Goal: Task Accomplishment & Management: Complete application form

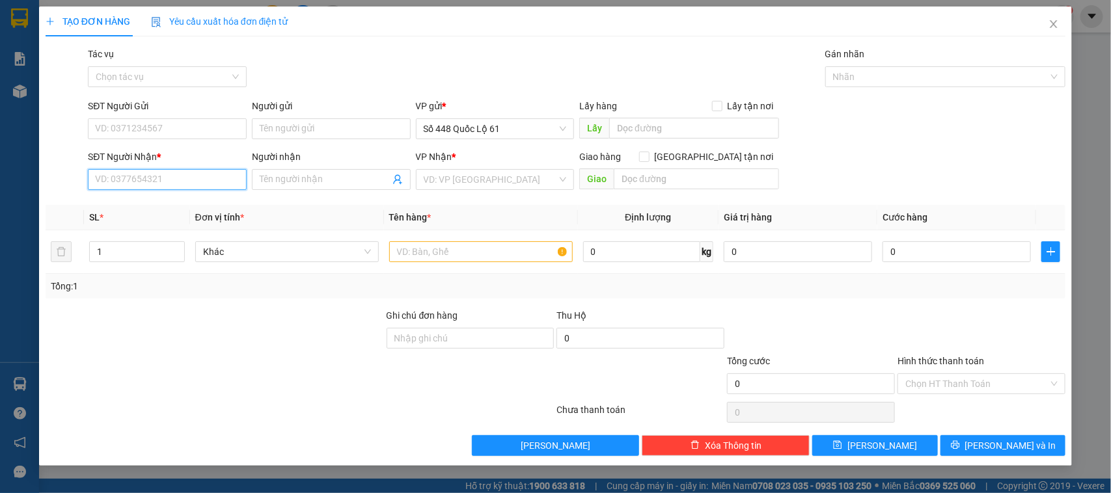
click at [161, 182] on input "SĐT Người Nhận *" at bounding box center [167, 179] width 159 height 21
type input "0397401647"
click at [174, 134] on input "SĐT Người Gửi" at bounding box center [167, 128] width 159 height 21
type input "0921676355"
click at [167, 185] on input "0397401647" at bounding box center [167, 179] width 159 height 21
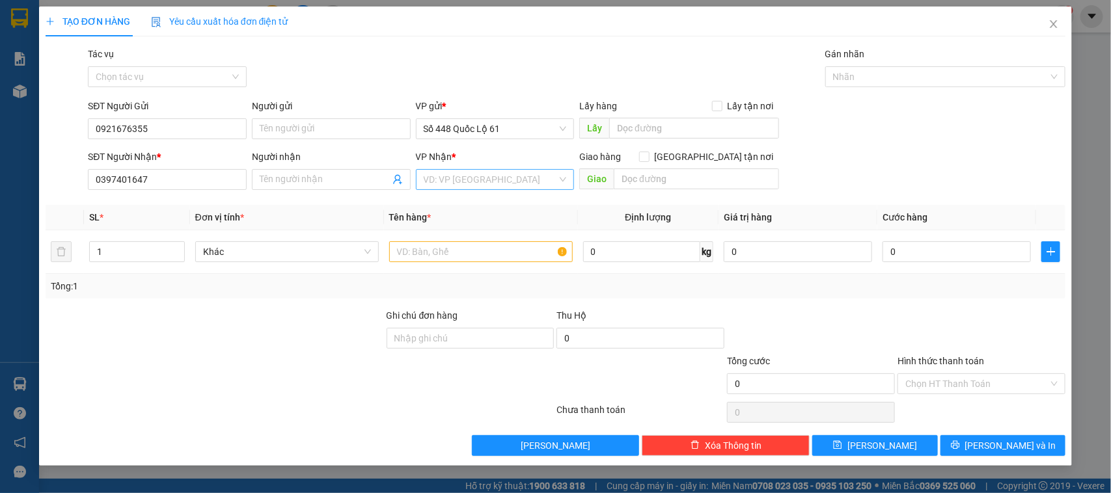
click at [502, 181] on input "search" at bounding box center [491, 180] width 134 height 20
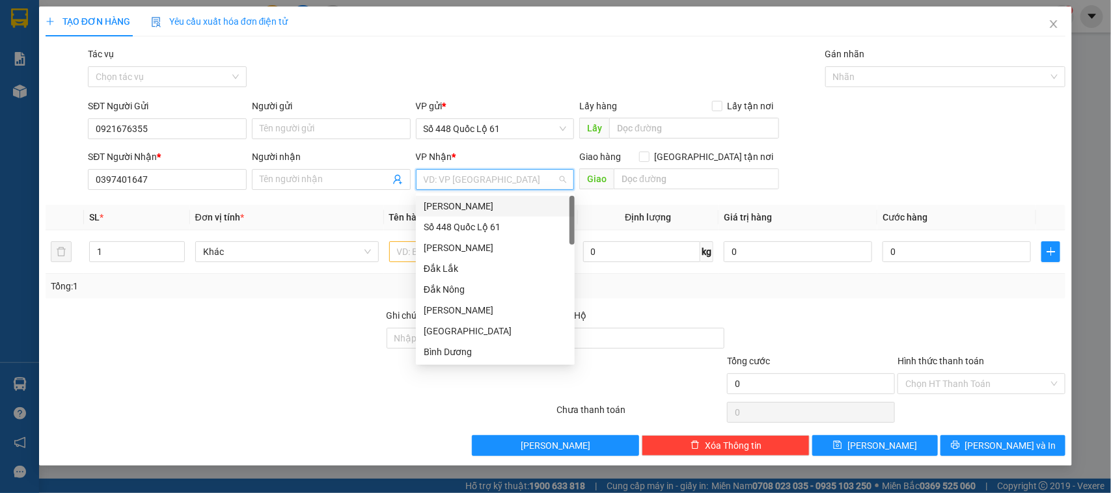
type input "Q"
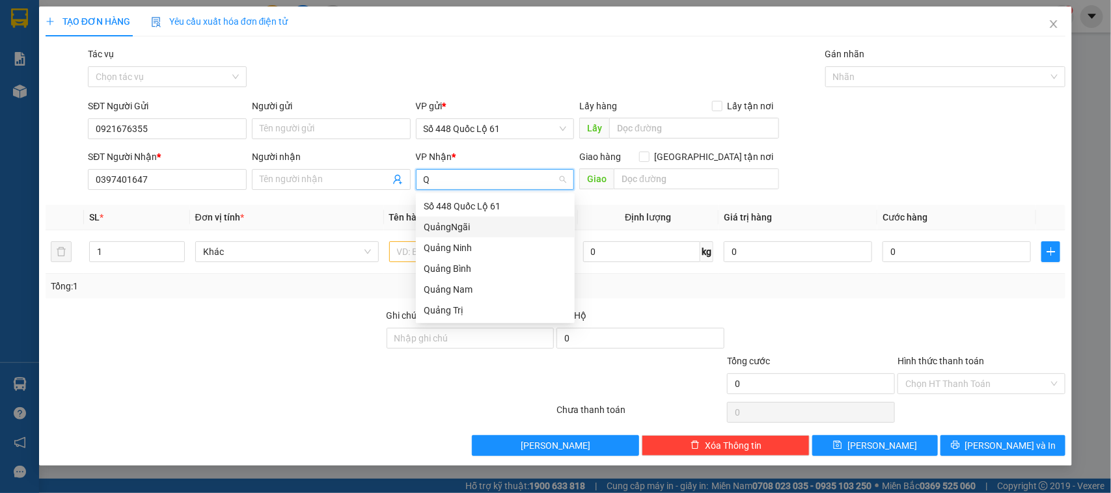
click at [459, 226] on div "QuảngNgãi" at bounding box center [495, 227] width 143 height 14
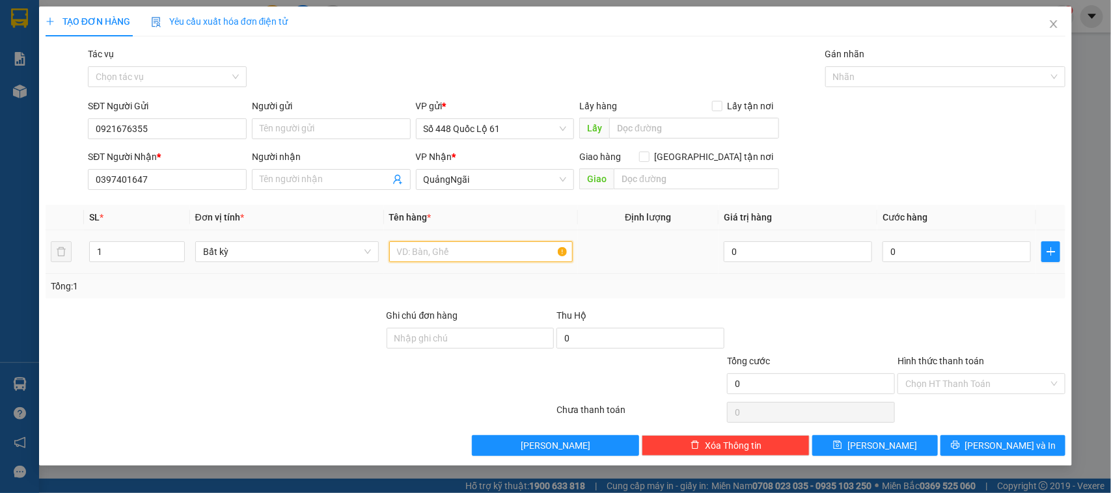
click at [450, 249] on input "text" at bounding box center [481, 251] width 184 height 21
type input "2T 1C + XE MÁY"
click at [152, 246] on input "1" at bounding box center [137, 252] width 94 height 20
type input "3"
click at [912, 245] on input "0" at bounding box center [956, 251] width 148 height 21
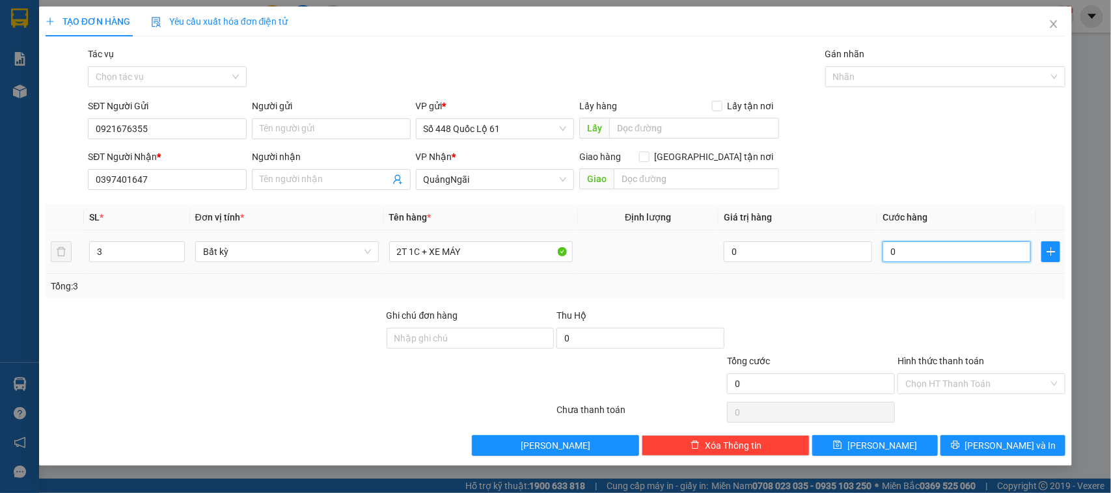
type input "1"
type input "14"
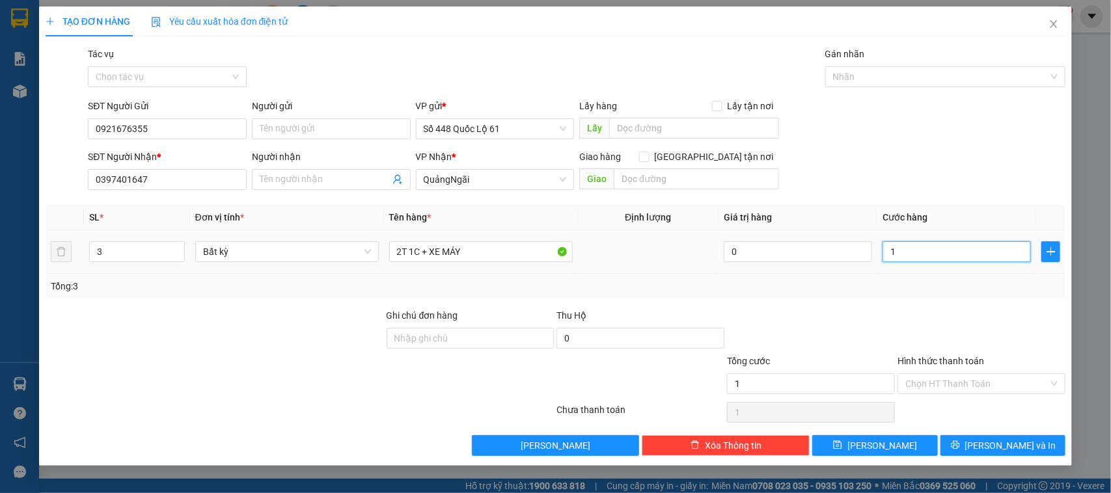
type input "14"
type input "140"
type input "1.400"
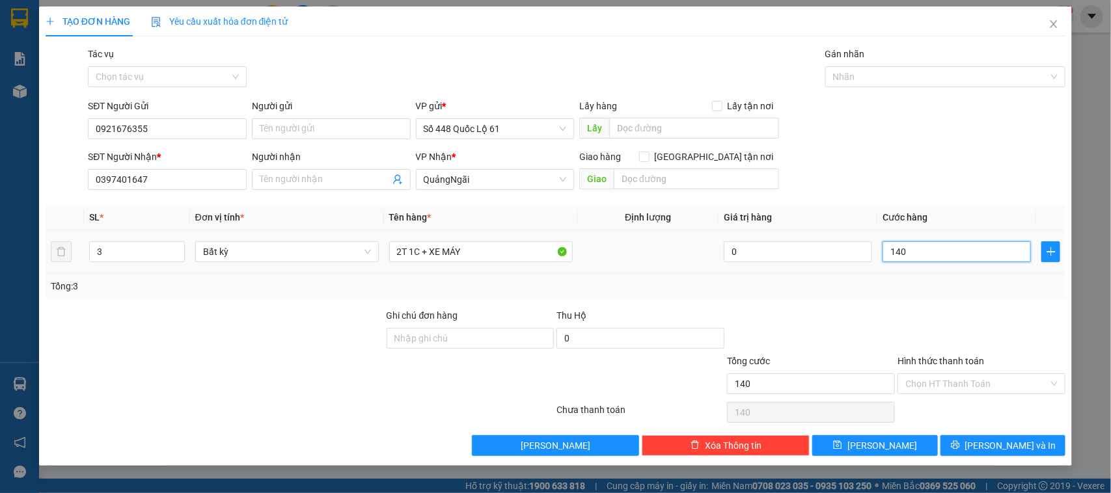
type input "1.400"
type input "1.400.000"
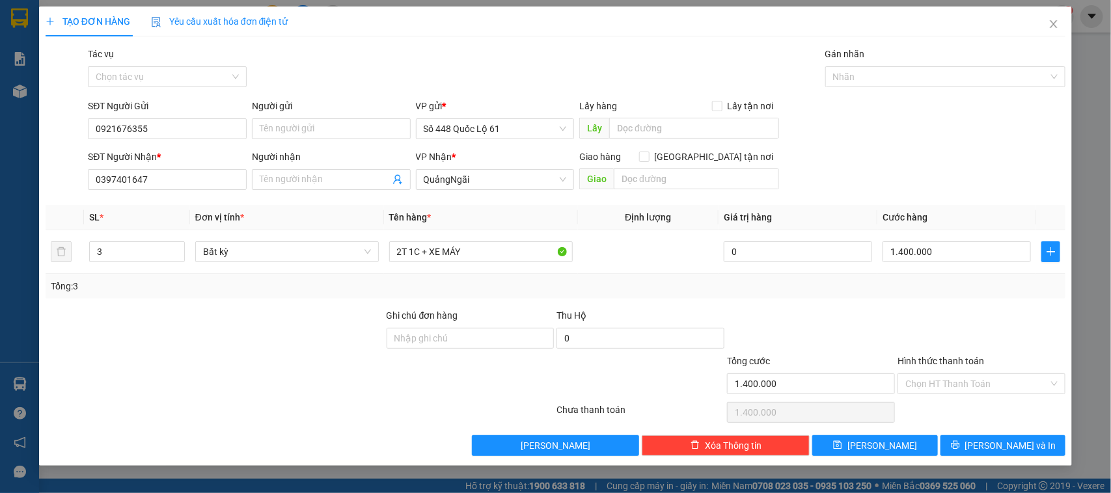
click at [906, 280] on div "Tổng: 3" at bounding box center [556, 286] width 1010 height 14
click at [970, 446] on button "[PERSON_NAME] và In" at bounding box center [1002, 445] width 125 height 21
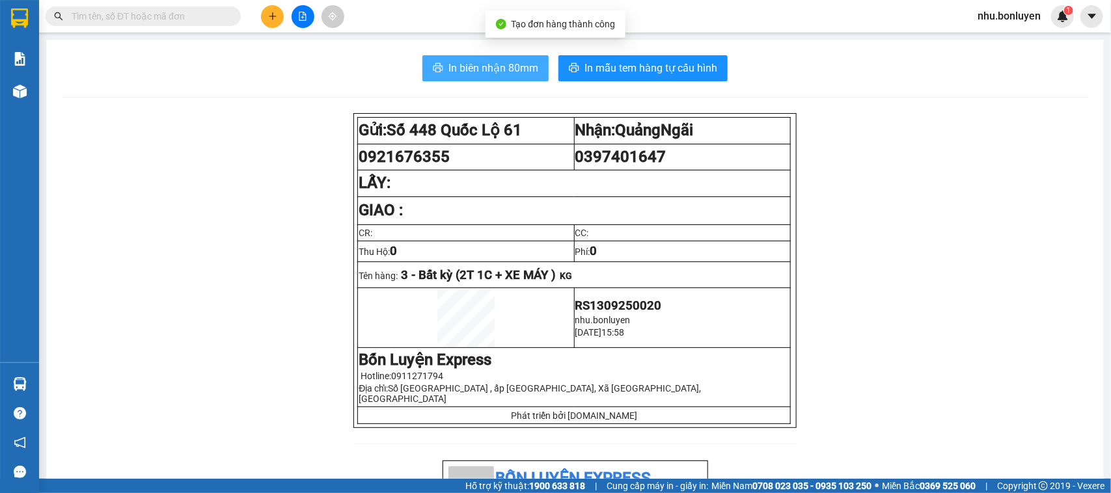
click at [471, 57] on button "In biên nhận 80mm" at bounding box center [485, 68] width 126 height 26
